Goal: Task Accomplishment & Management: Complete application form

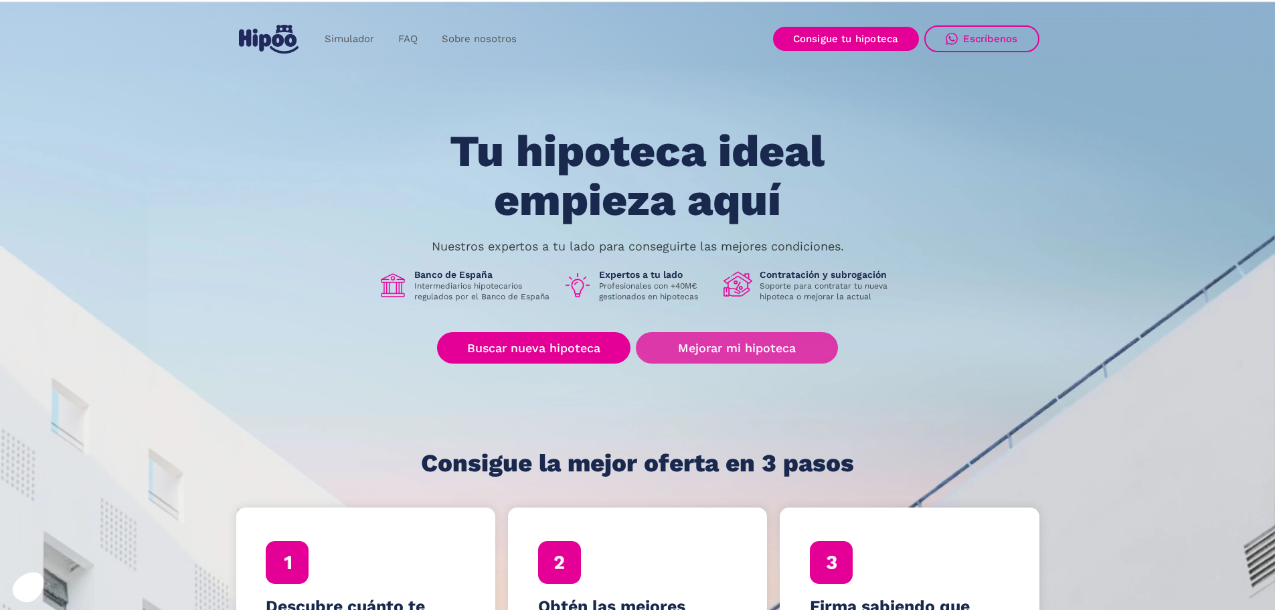
click at [721, 351] on link "Mejorar mi hipoteca" at bounding box center [736, 347] width 201 height 31
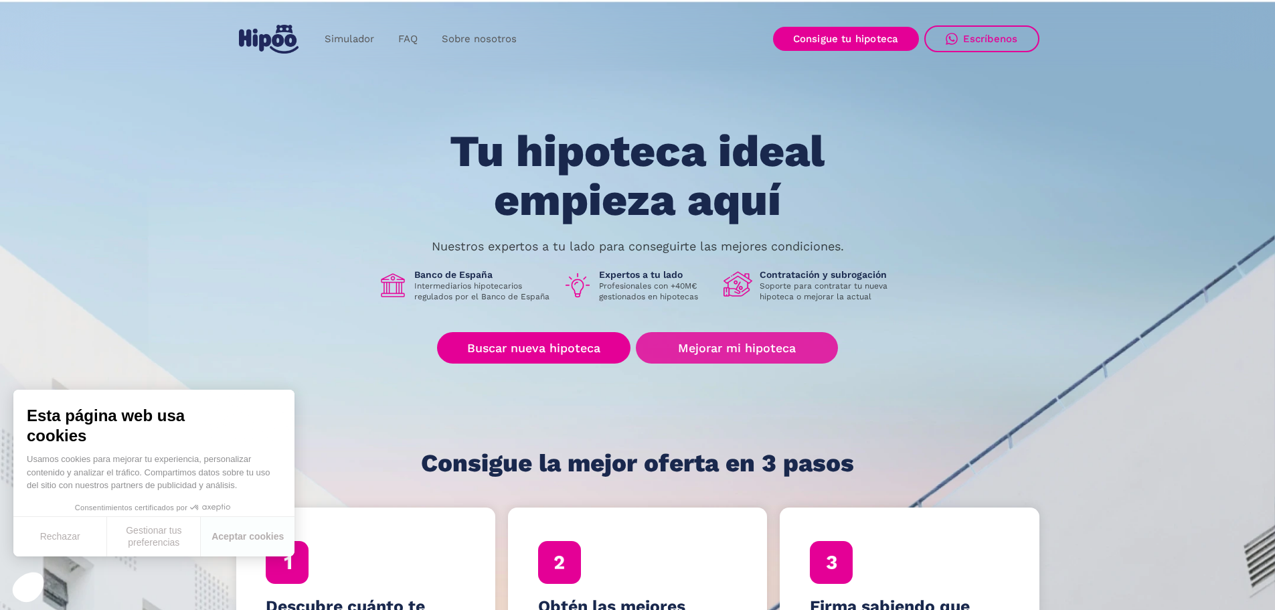
click at [732, 349] on link "Mejorar mi hipoteca" at bounding box center [736, 347] width 201 height 31
